Goal: Transaction & Acquisition: Obtain resource

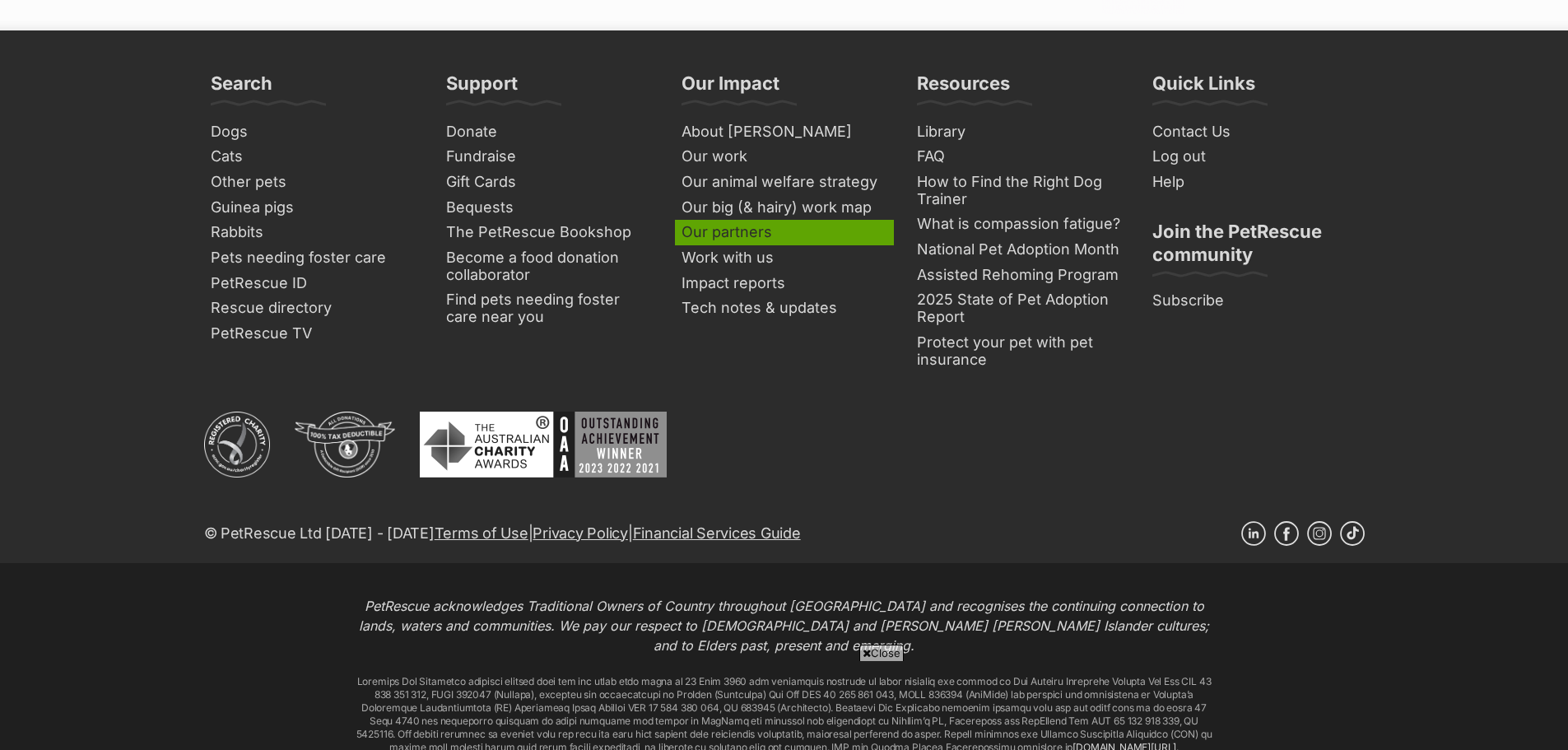
scroll to position [4609, 0]
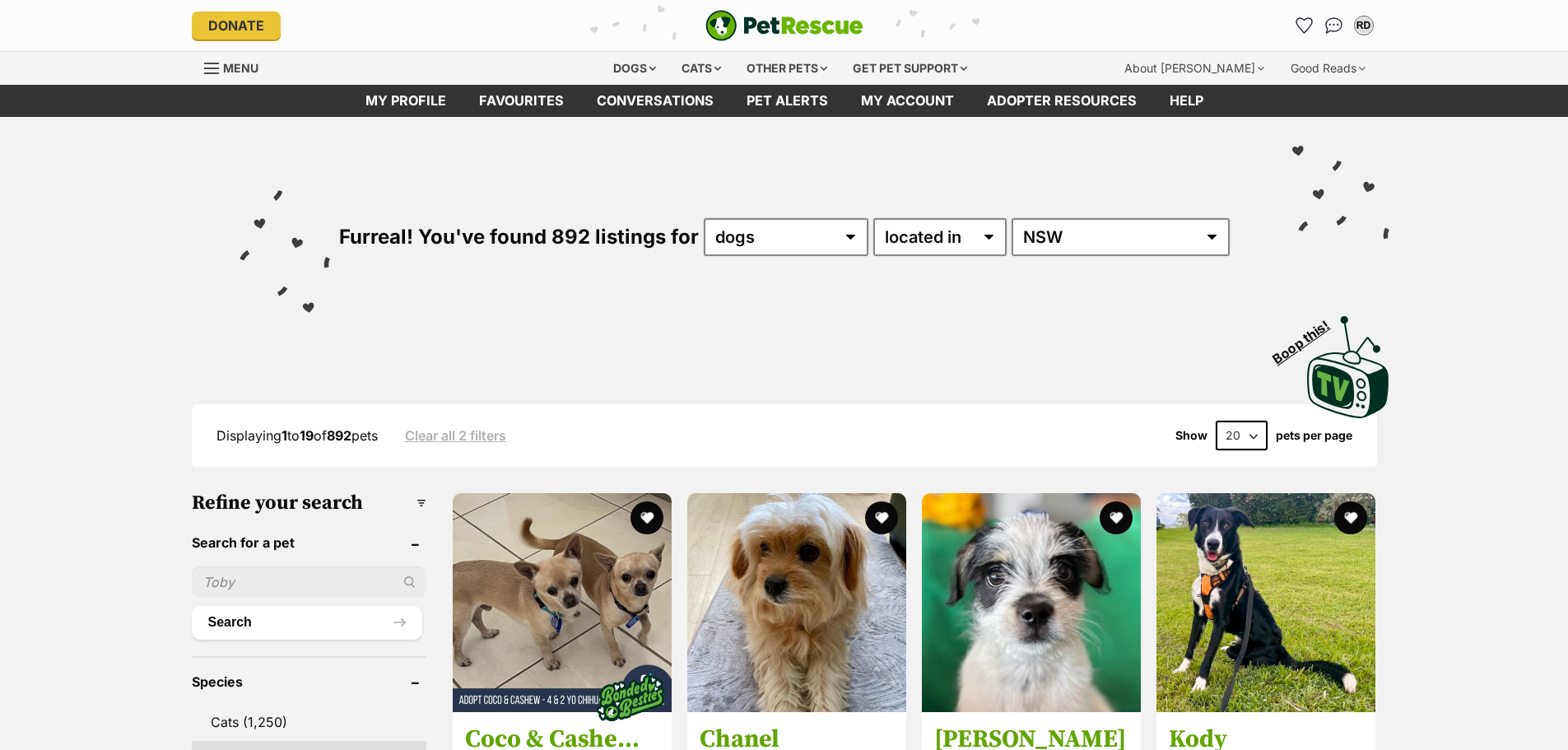
scroll to position [384, 0]
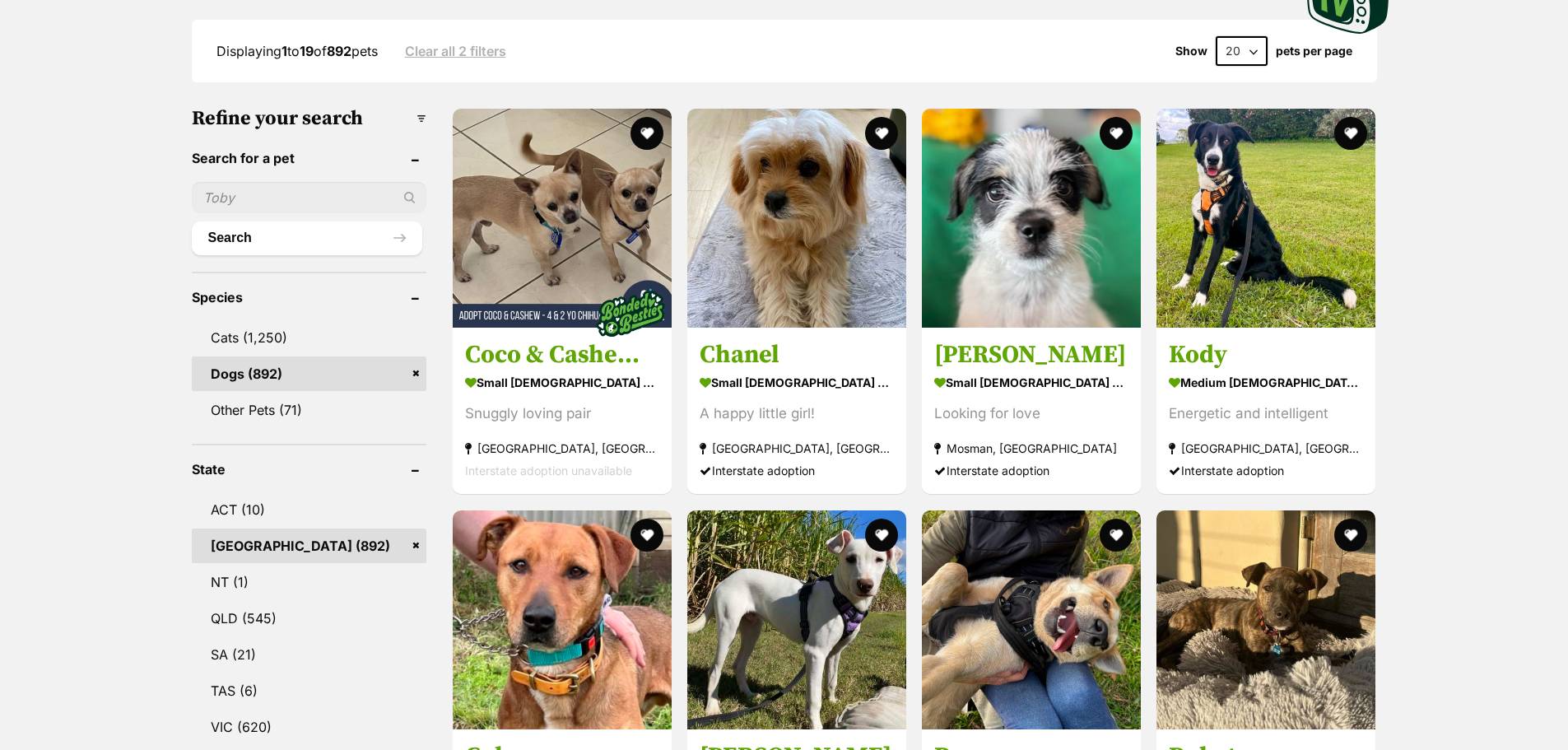
click at [222, 372] on link "Dogs (892)" at bounding box center [309, 374] width 235 height 35
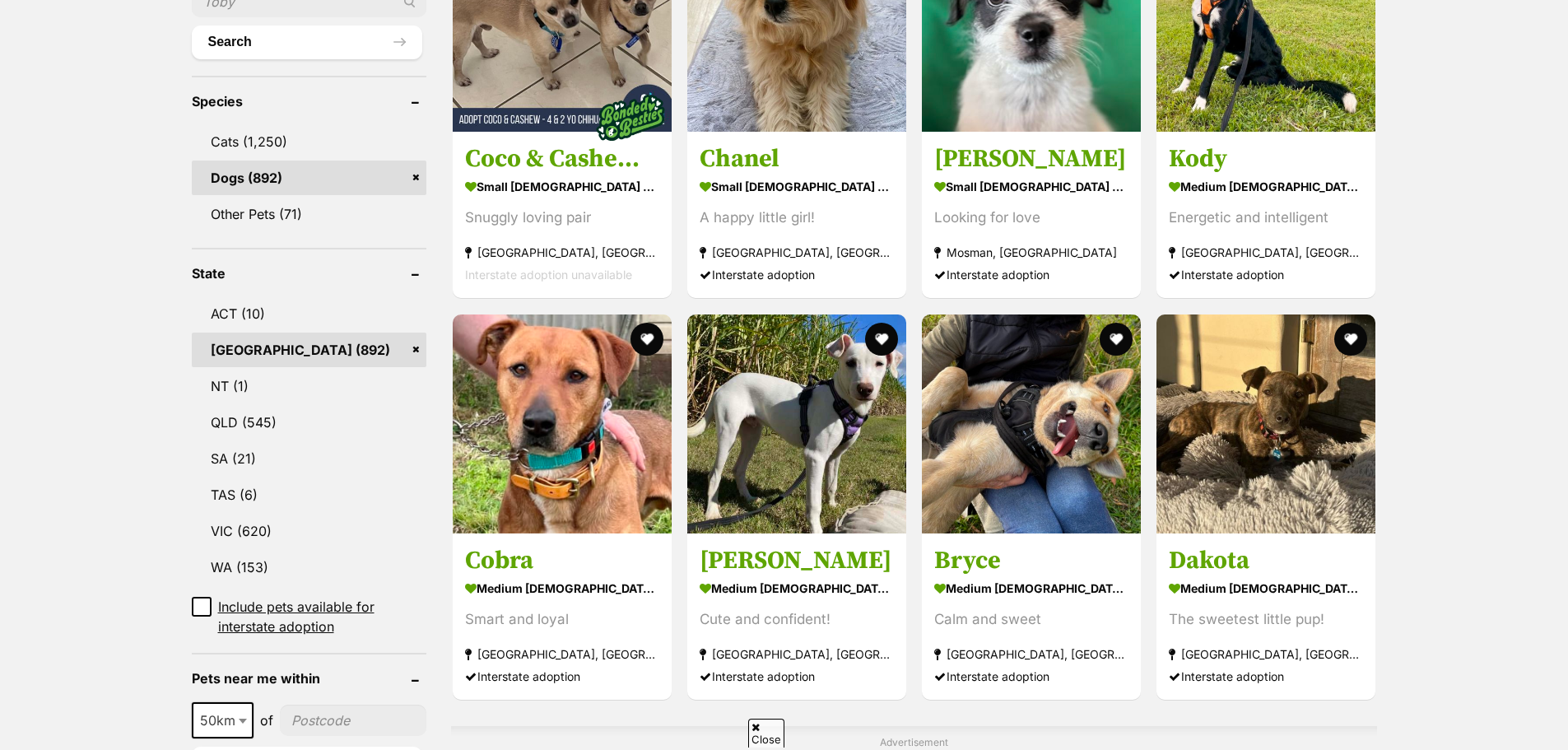
scroll to position [759, 0]
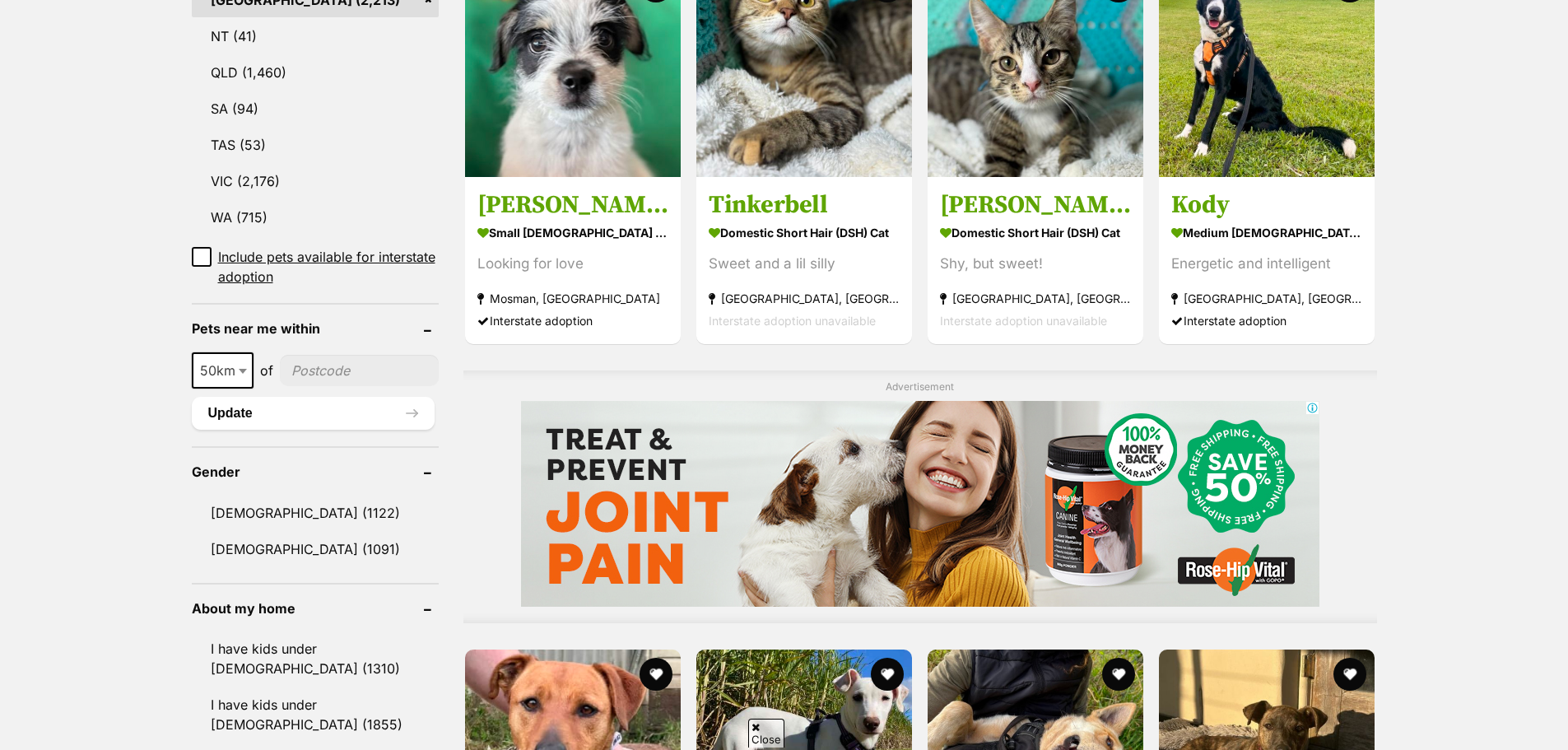
click at [303, 354] on input"] "postcode" at bounding box center [359, 370] width 159 height 31
type input"] "2583"
click at [248, 352] on span at bounding box center [244, 371] width 16 height 37
select select "100"
click at [294, 397] on button "Update" at bounding box center [314, 413] width 243 height 33
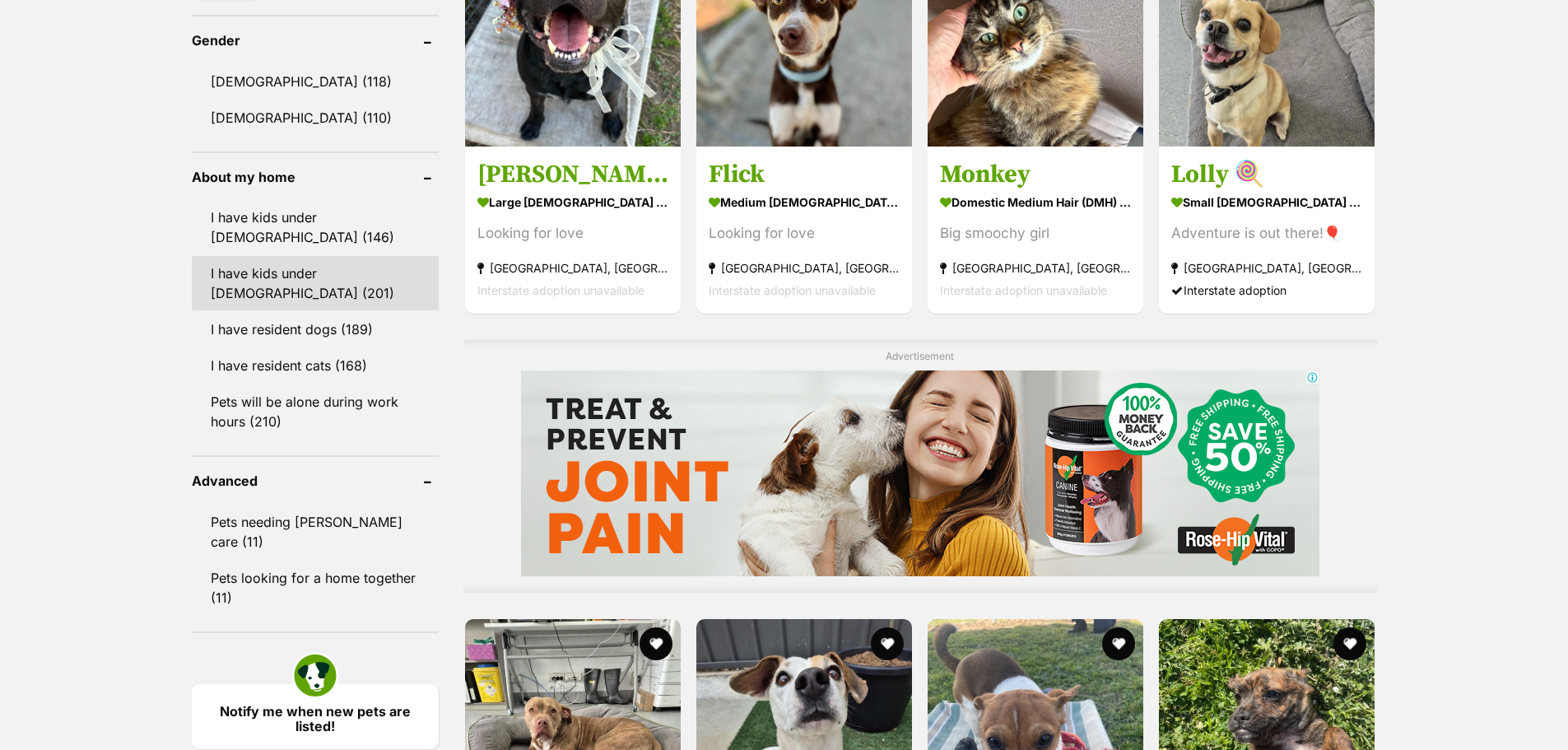
scroll to position [980, 0]
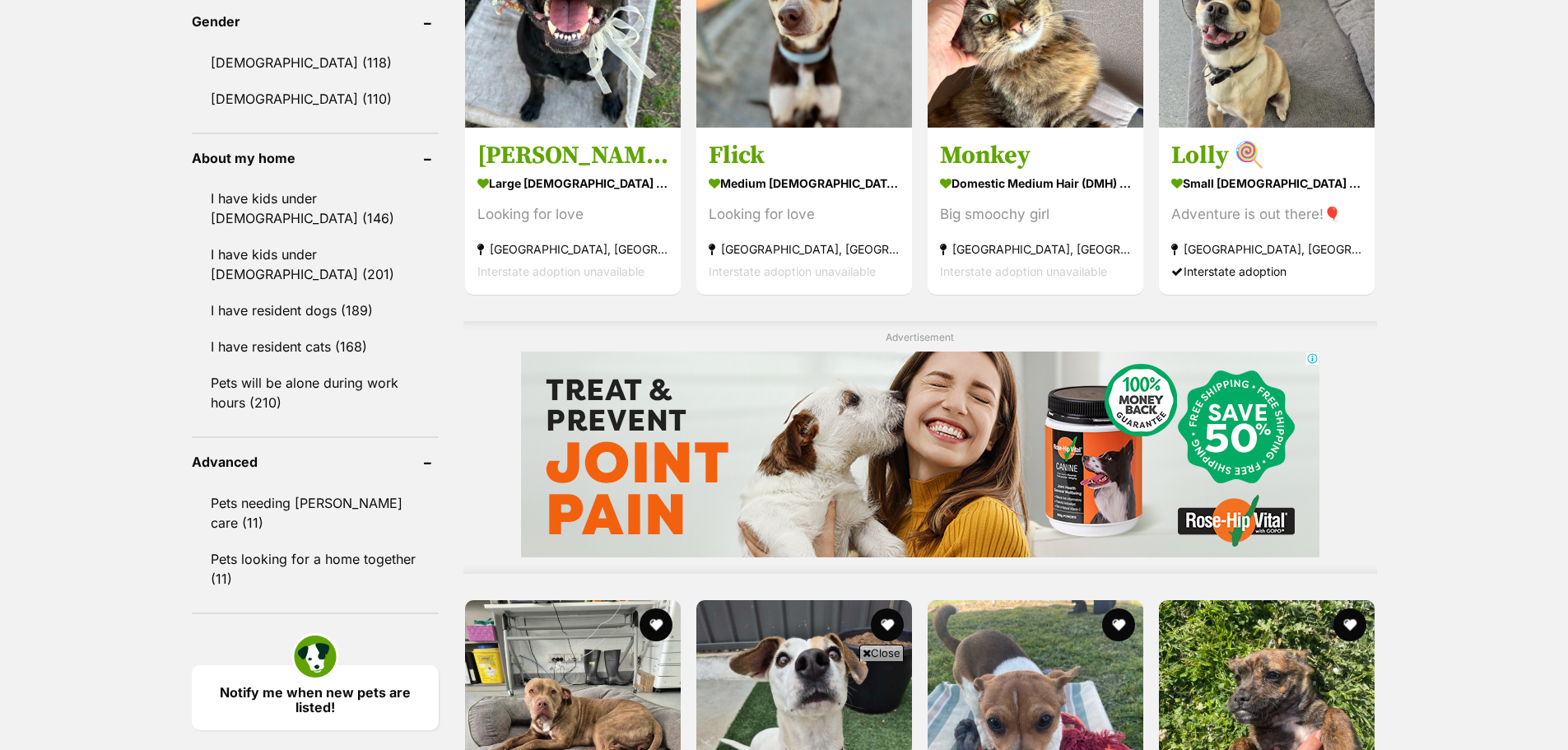
click at [429, 157] on header "About my home" at bounding box center [316, 157] width 247 height 14
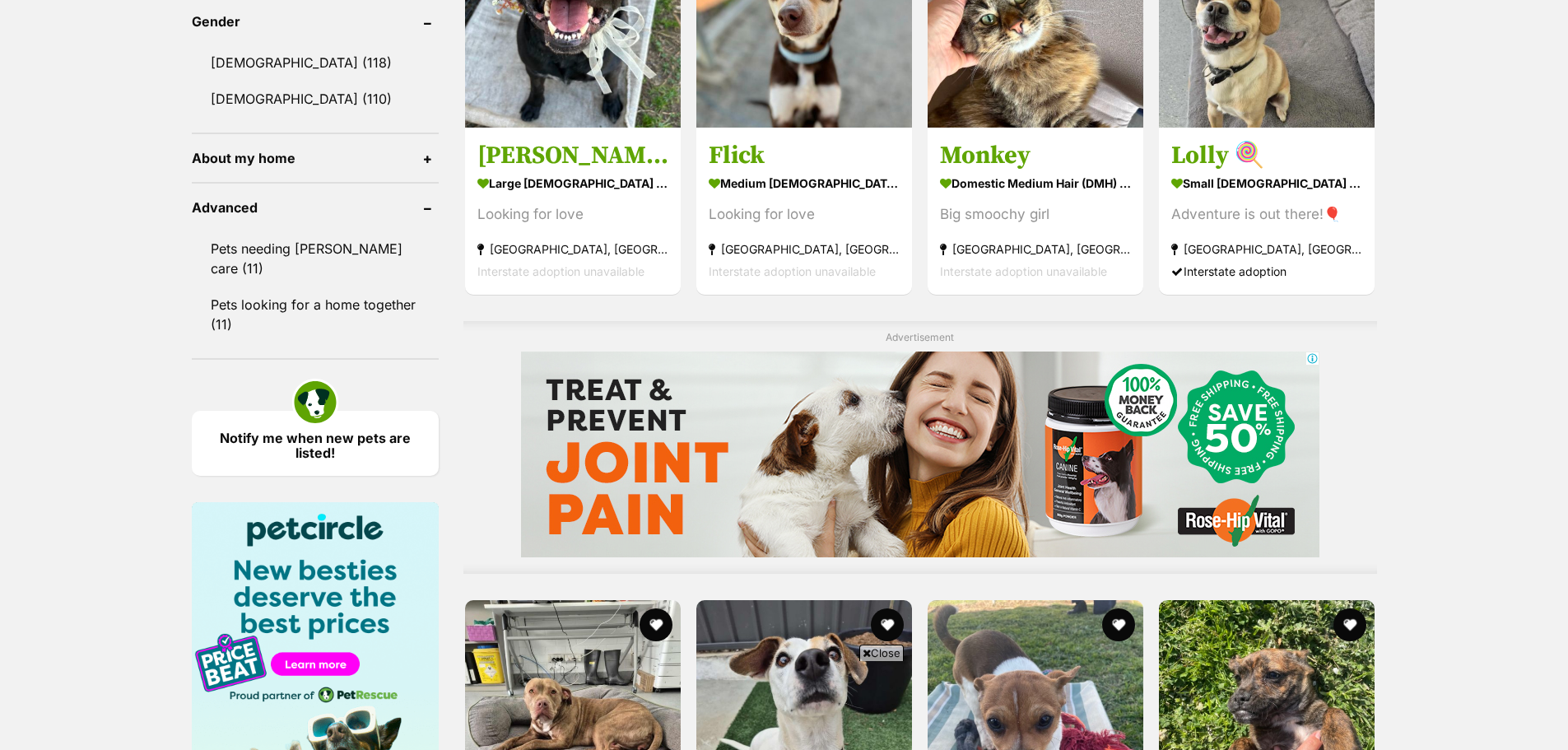
click at [429, 157] on header "About my home" at bounding box center [316, 157] width 247 height 14
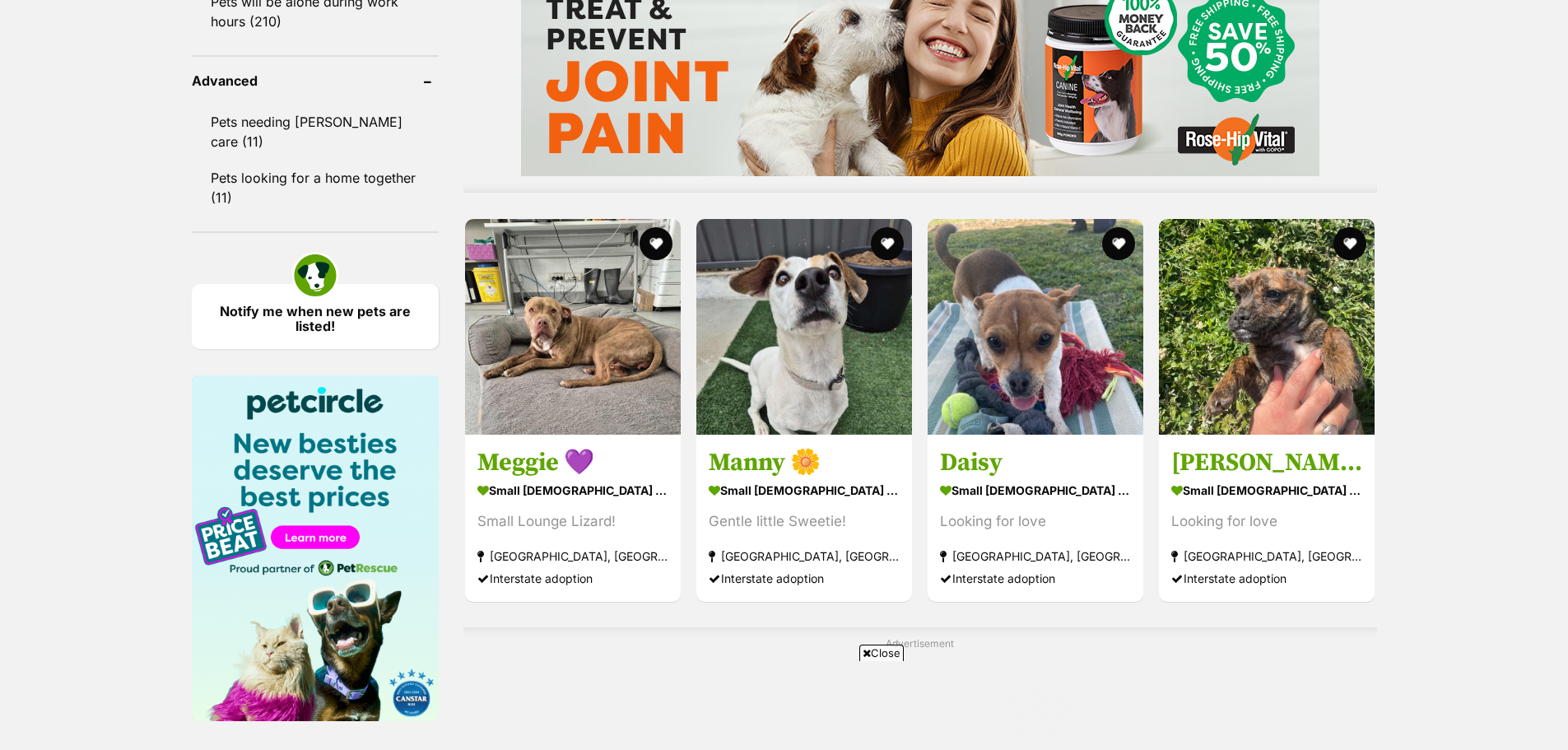
scroll to position [1363, 0]
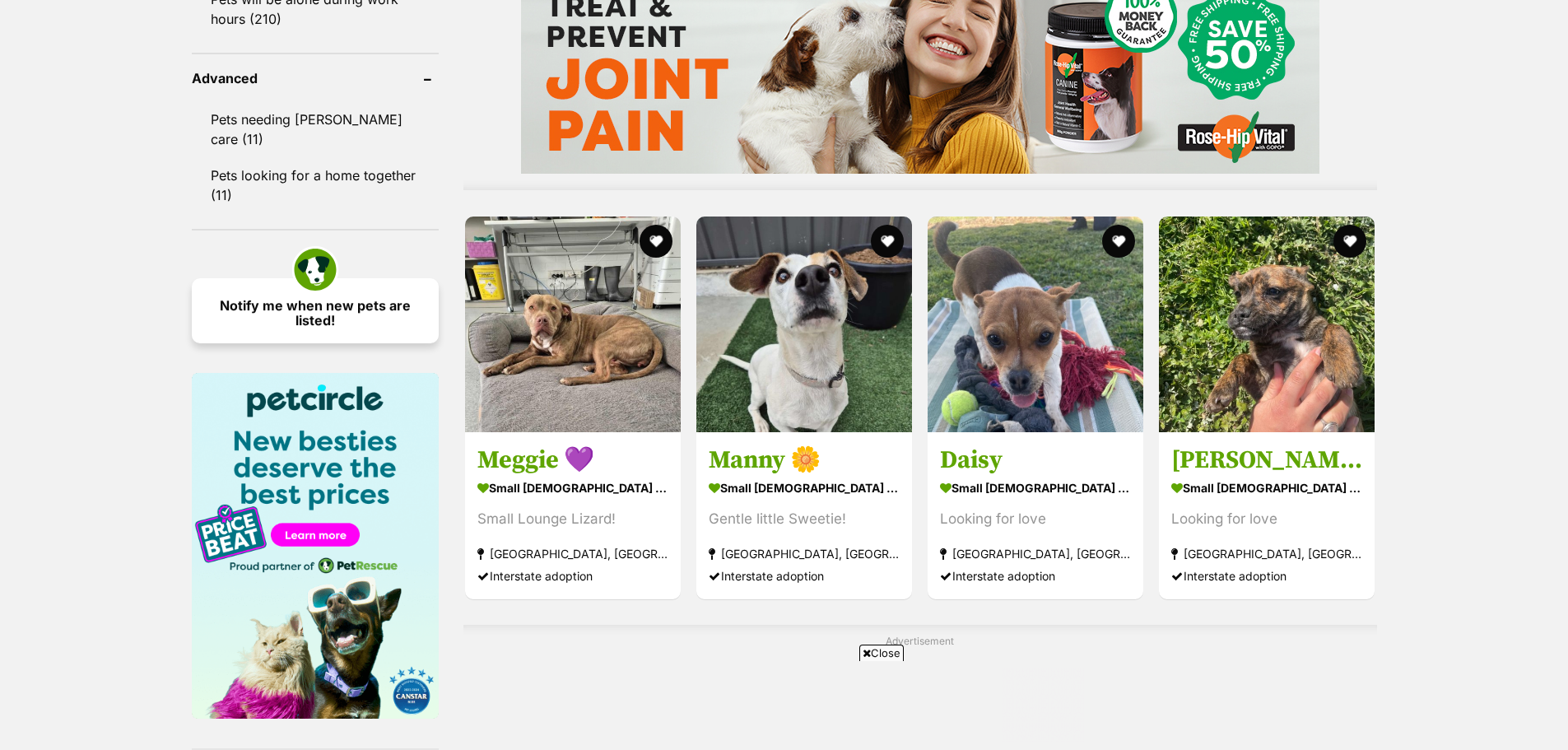
click at [311, 278] on link "Notify me when new pets are listed!" at bounding box center [316, 310] width 247 height 65
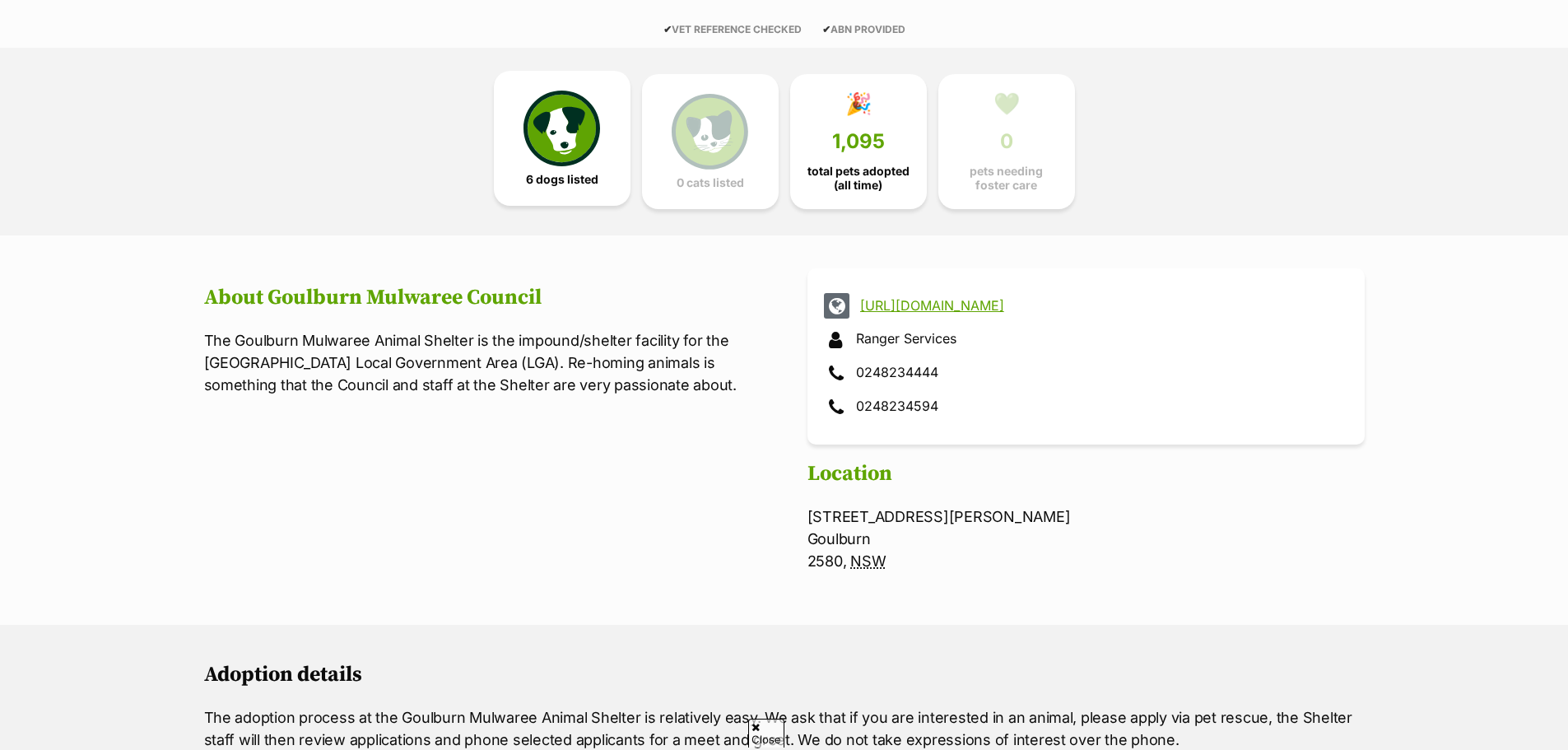
click at [533, 128] on img at bounding box center [561, 128] width 75 height 75
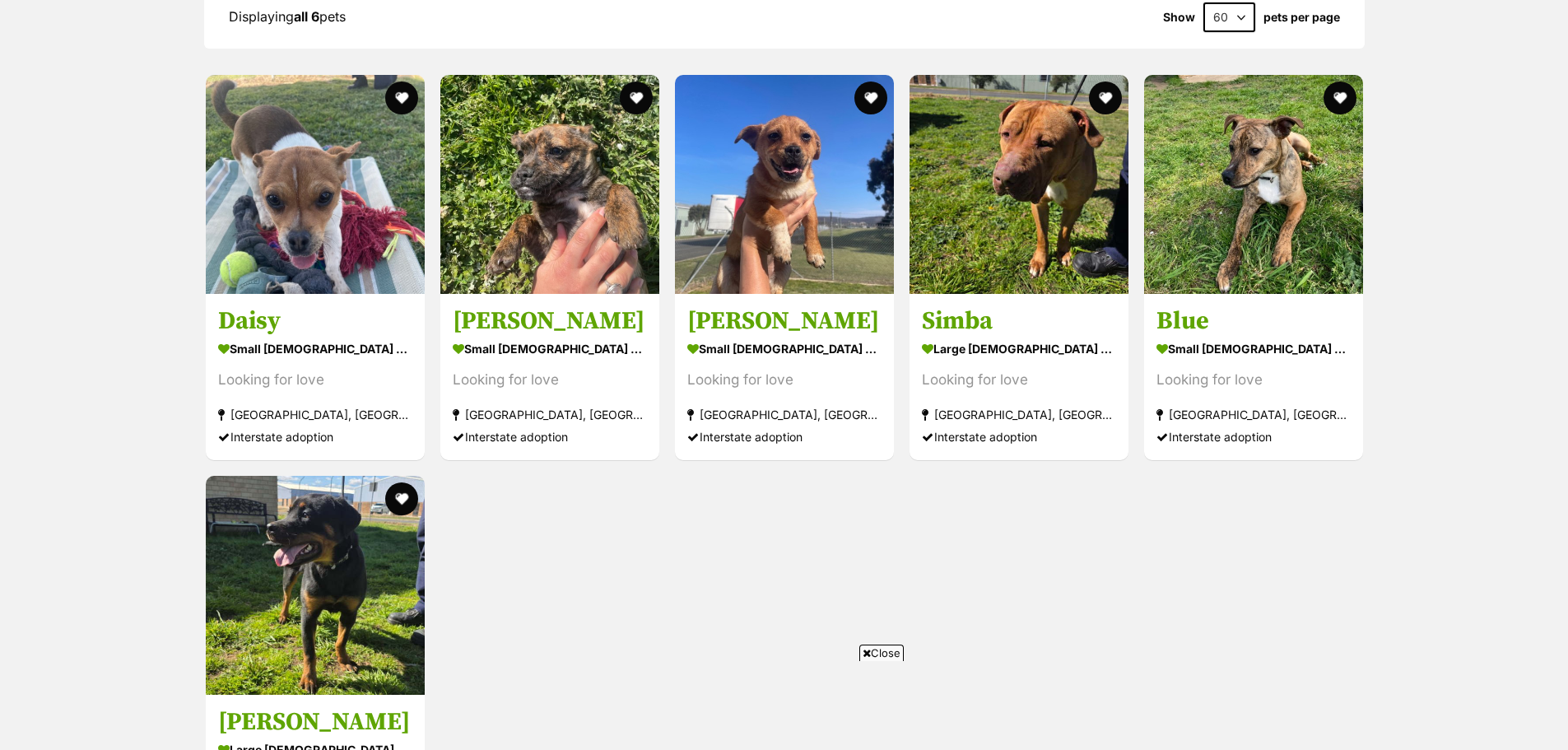
scroll to position [1609, 0]
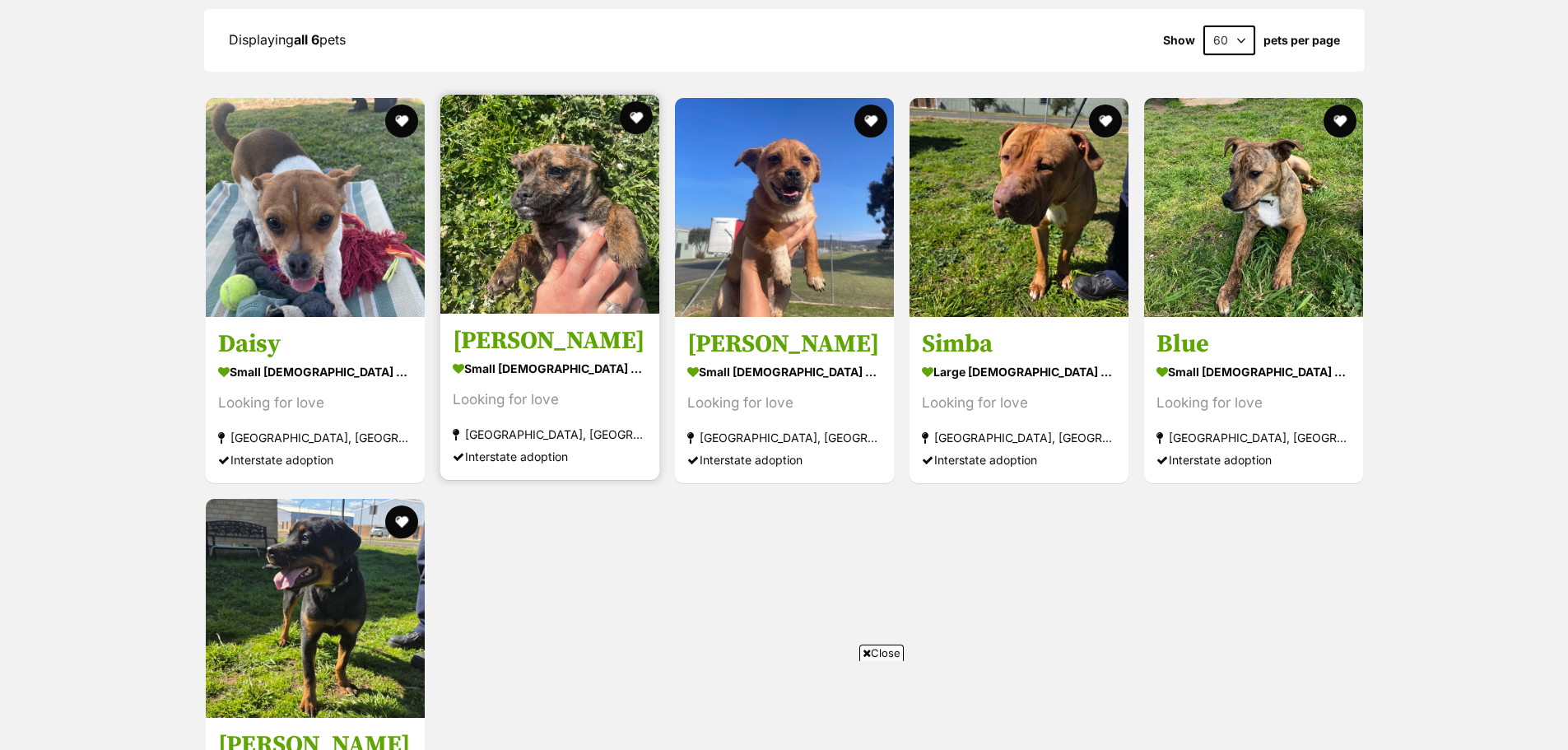
click at [505, 335] on h3 "[PERSON_NAME]" at bounding box center [549, 341] width 194 height 31
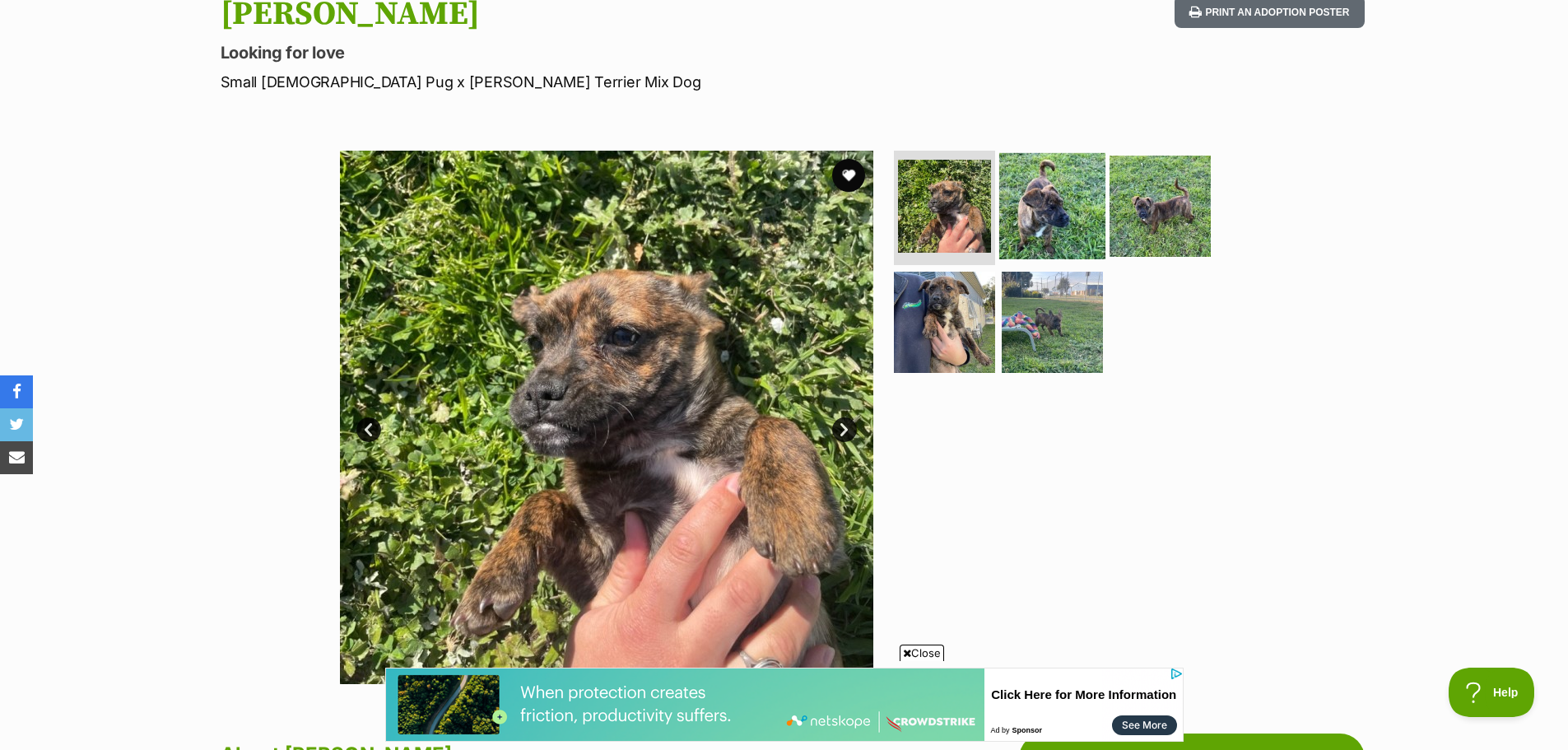
click at [1043, 232] on img at bounding box center [1052, 206] width 106 height 106
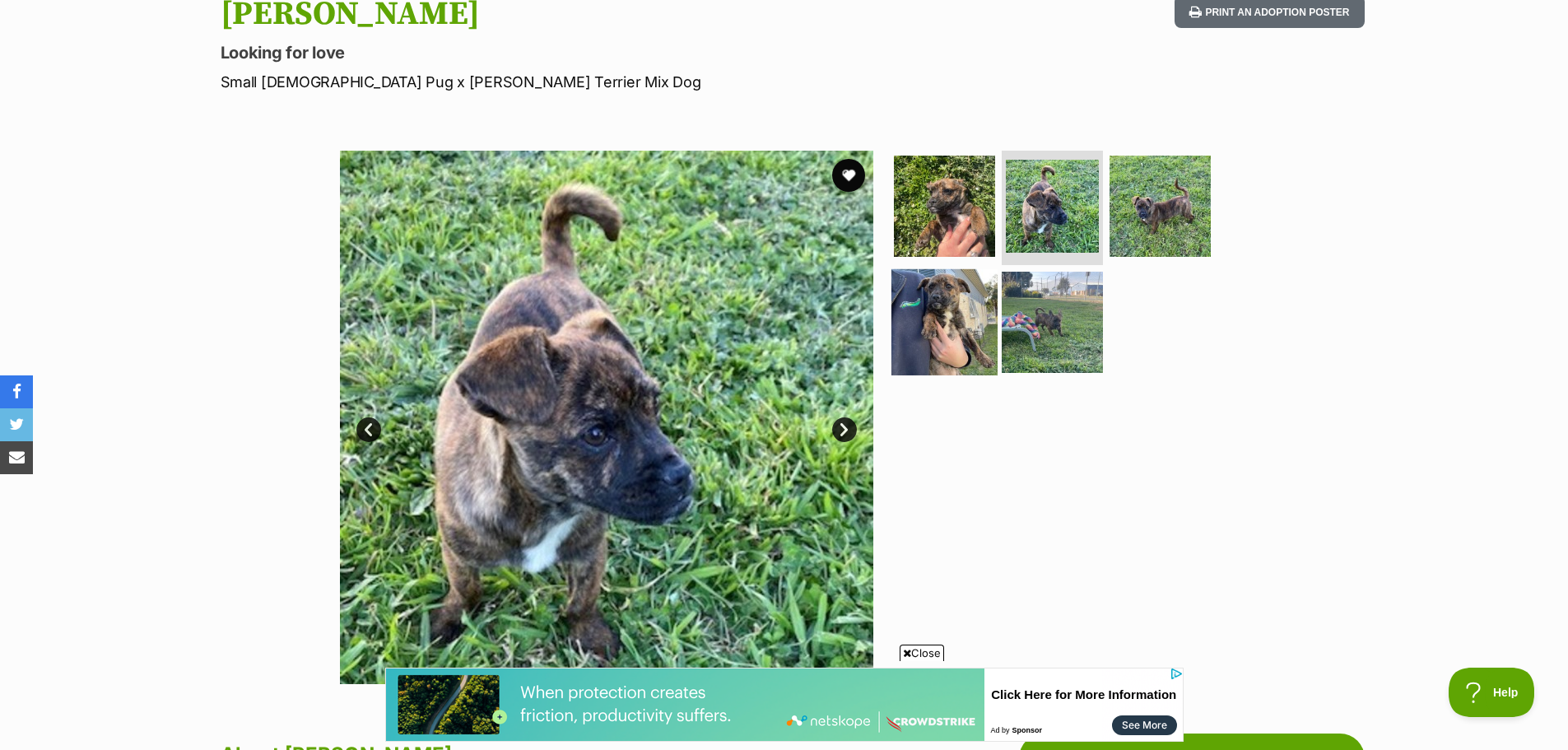
click at [970, 298] on img at bounding box center [944, 322] width 106 height 106
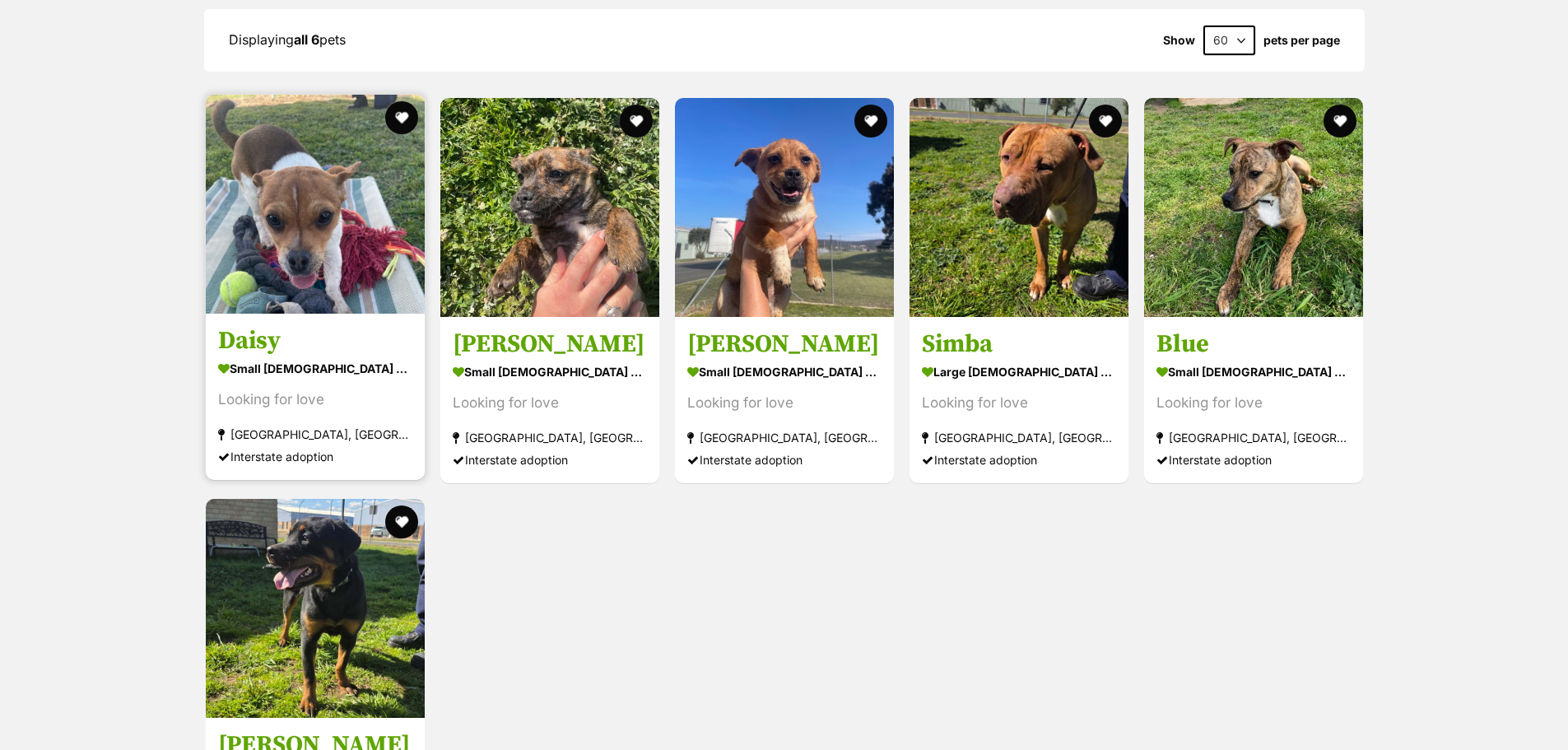
click at [257, 220] on img at bounding box center [315, 204] width 219 height 219
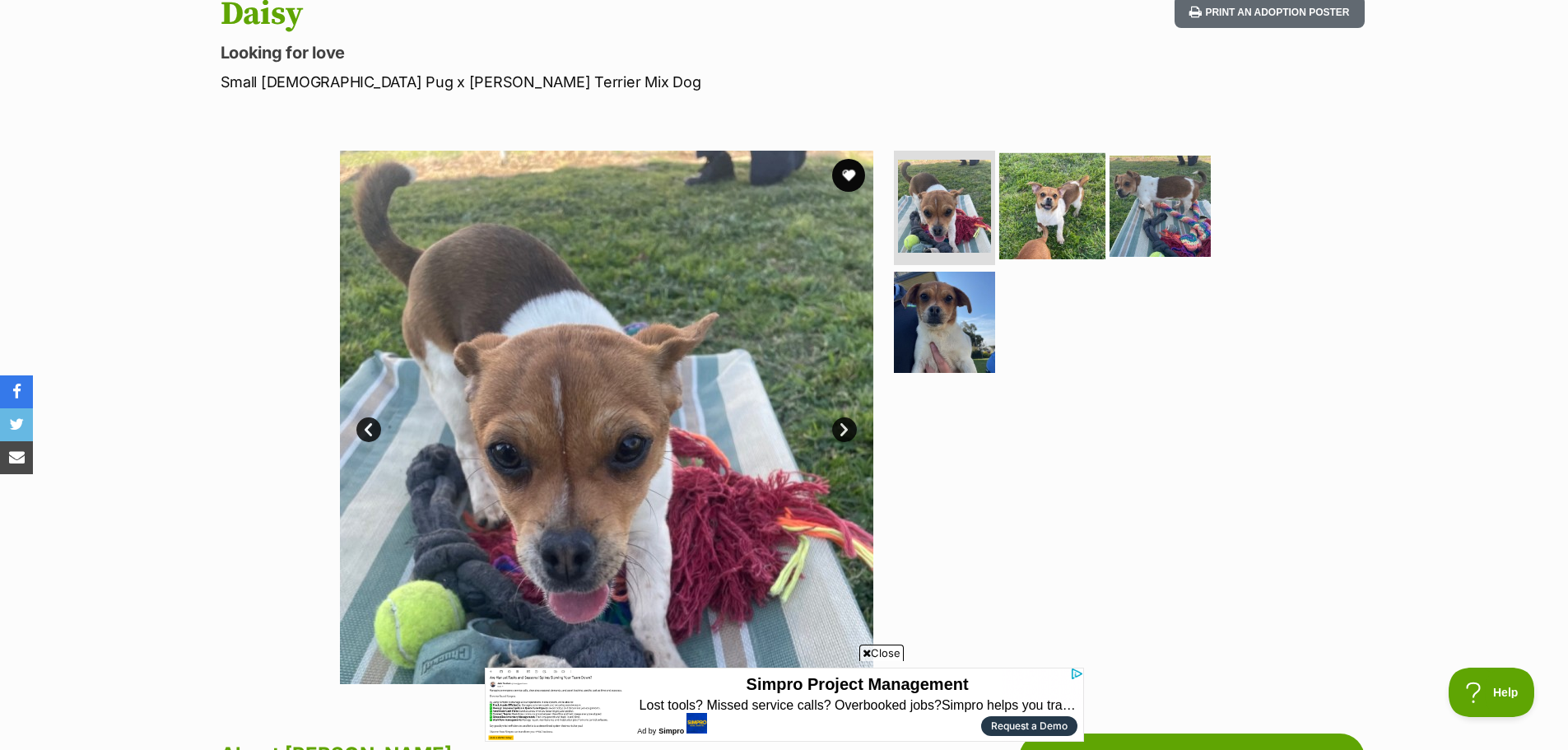
click at [1058, 218] on img at bounding box center [1052, 206] width 106 height 106
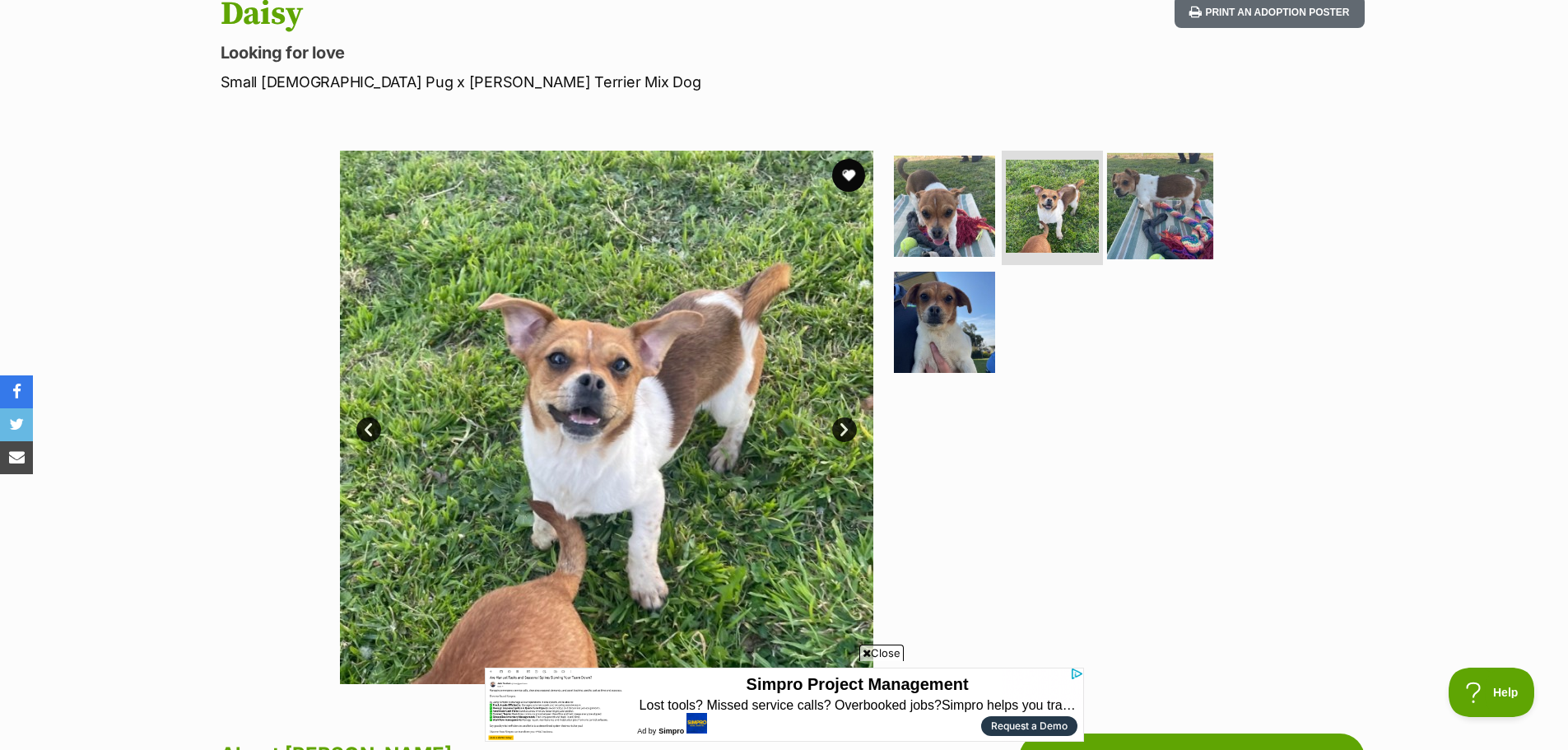
click at [1115, 208] on img at bounding box center [1161, 206] width 106 height 106
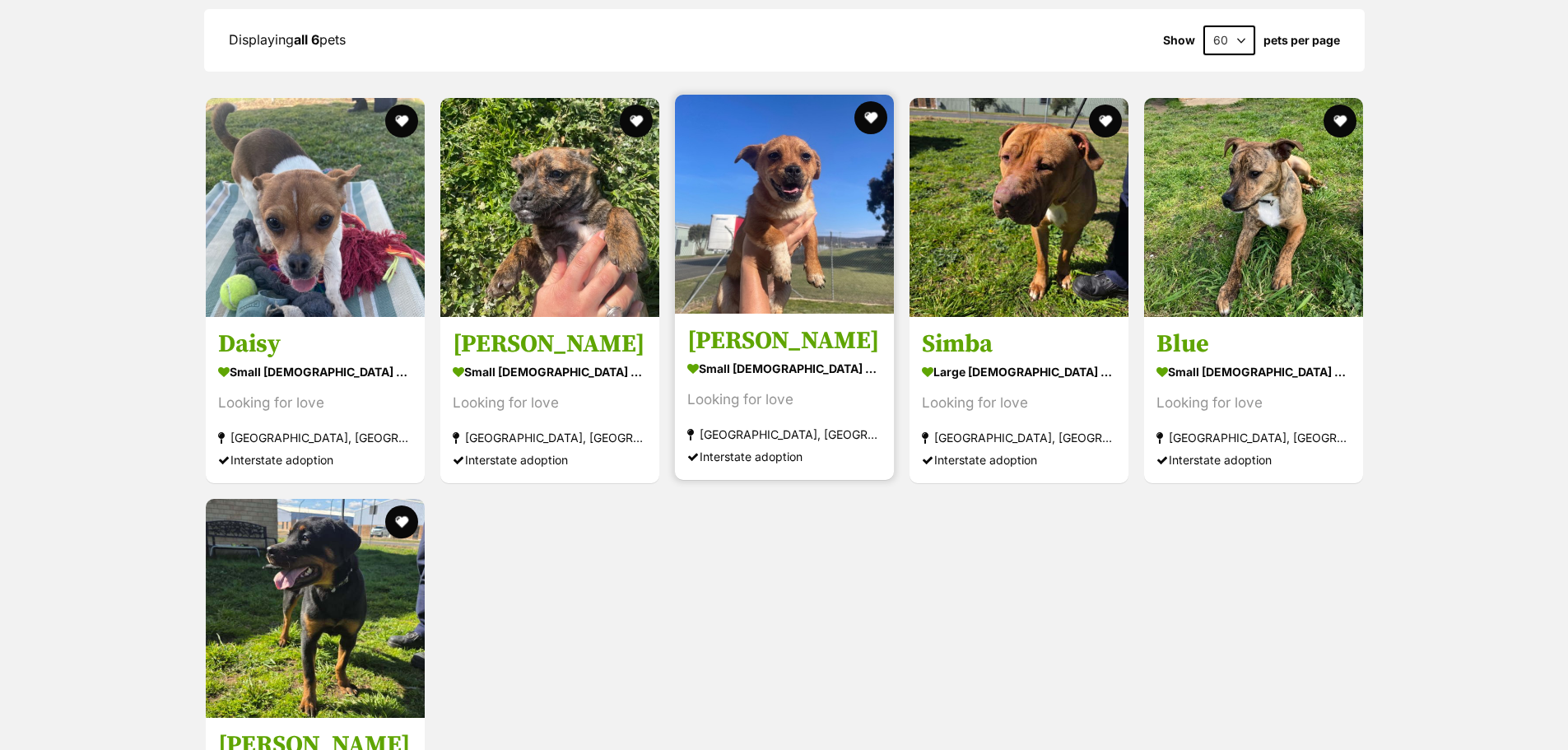
click at [772, 238] on img at bounding box center [784, 204] width 219 height 219
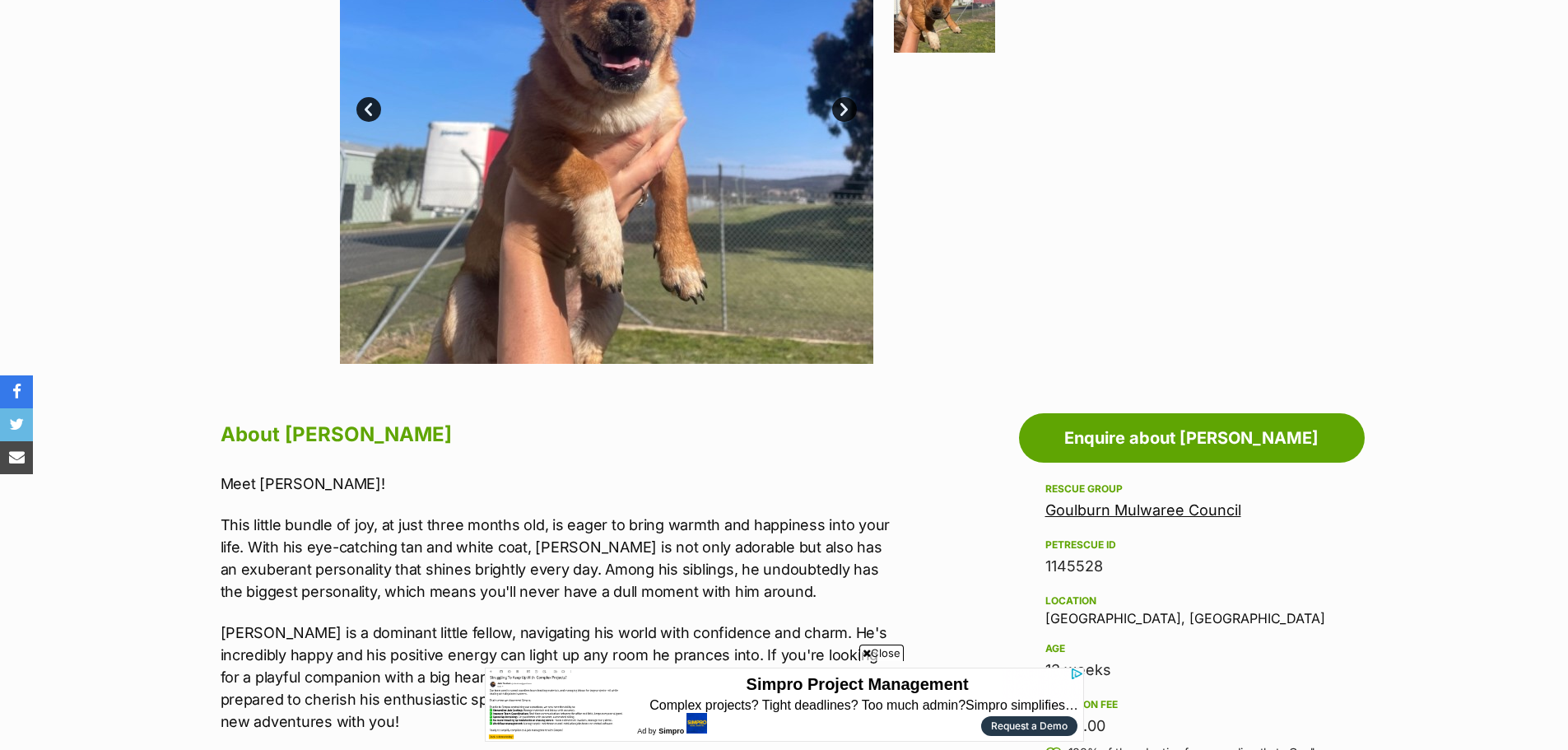
scroll to position [192, 0]
